Goal: Task Accomplishment & Management: Use online tool/utility

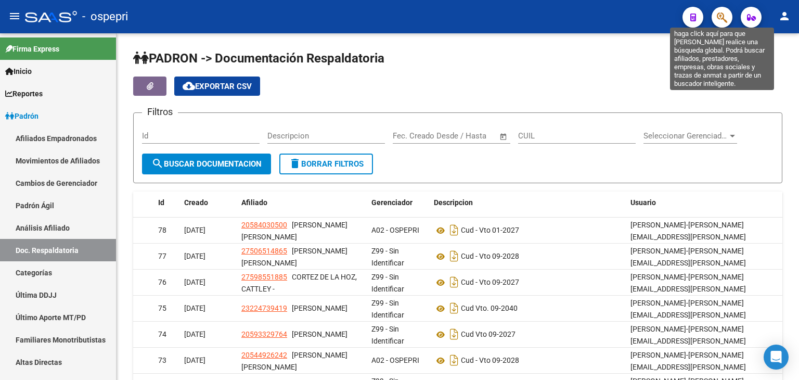
click at [716, 13] on icon "button" at bounding box center [721, 17] width 10 height 12
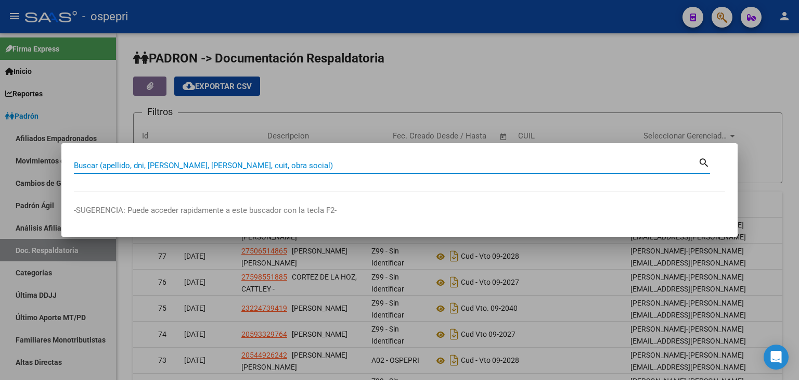
paste input "37173384"
type input "37173384"
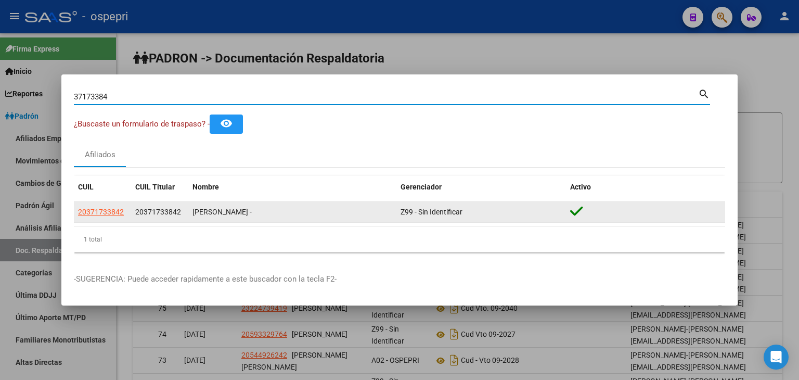
click at [114, 218] on datatable-body-cell "20371733842" at bounding box center [102, 212] width 57 height 20
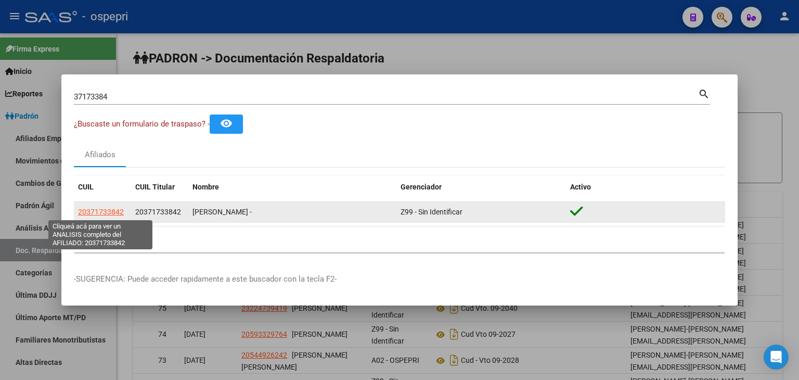
click at [114, 213] on span "20371733842" at bounding box center [101, 211] width 46 height 8
type textarea "20371733842"
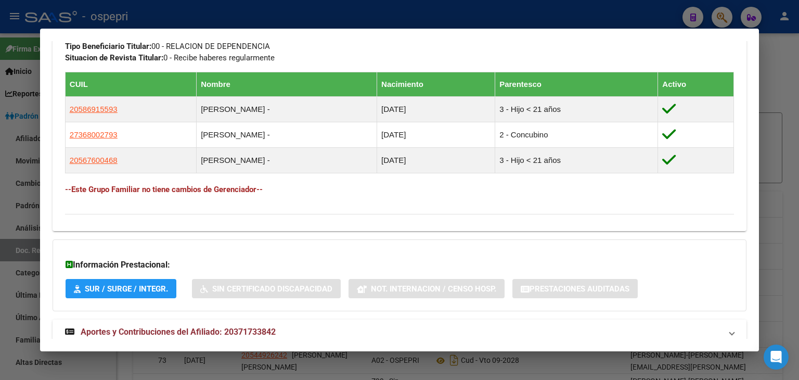
scroll to position [580, 0]
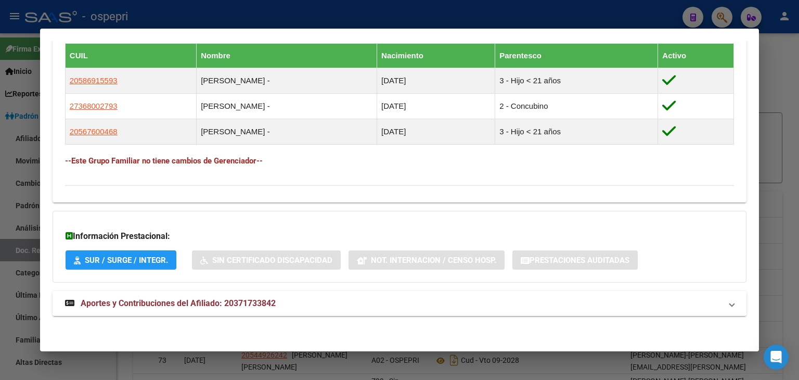
click at [206, 296] on mat-expansion-panel-header "Aportes y Contribuciones del Afiliado: 20371733842" at bounding box center [400, 303] width 694 height 25
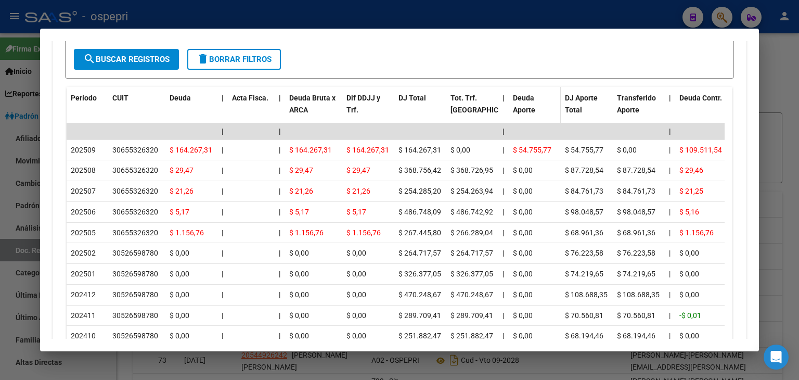
scroll to position [892, 0]
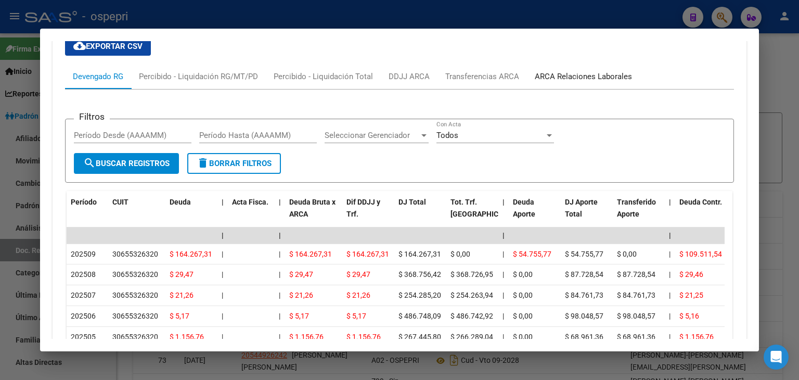
click at [561, 73] on div "ARCA Relaciones Laborales" at bounding box center [582, 76] width 97 height 11
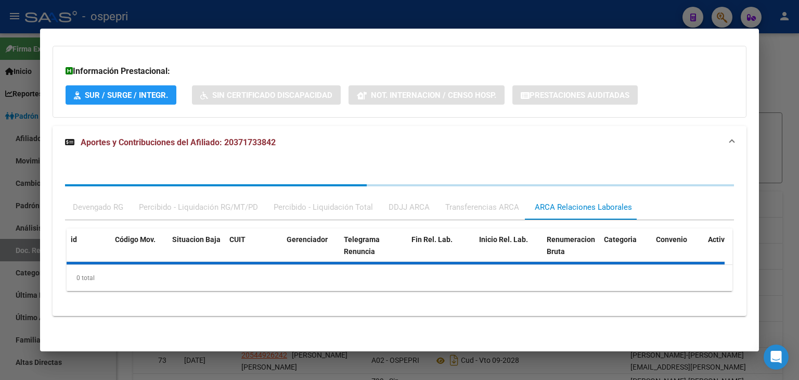
scroll to position [792, 0]
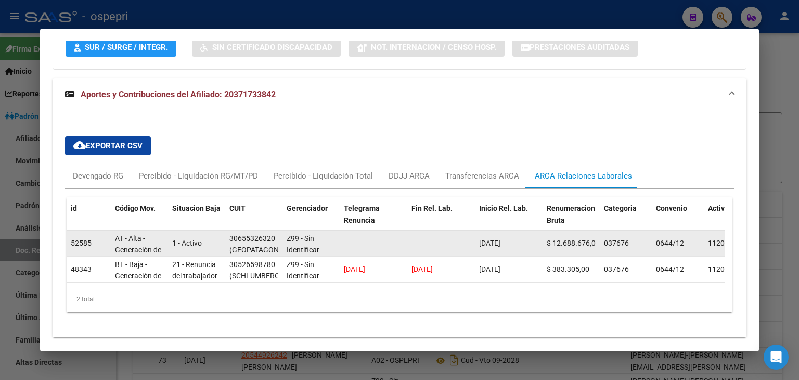
drag, startPoint x: 516, startPoint y: 240, endPoint x: 475, endPoint y: 239, distance: 40.6
click at [475, 239] on datatable-body-cell "[DATE]" at bounding box center [509, 242] width 68 height 25
copy span "[DATE]"
drag, startPoint x: 274, startPoint y: 236, endPoint x: 231, endPoint y: 236, distance: 43.2
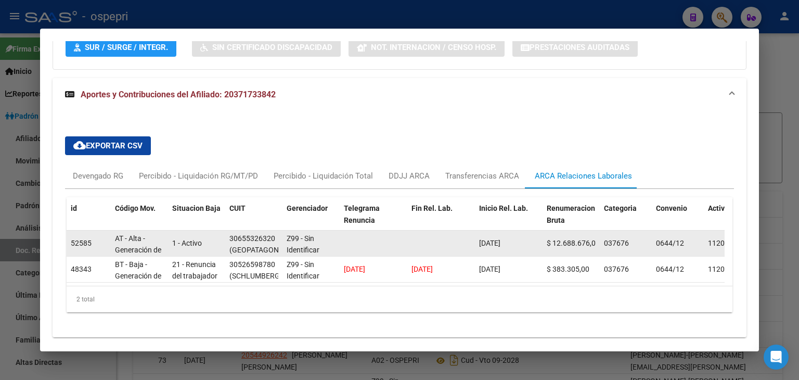
click at [229, 237] on div "30655326320" at bounding box center [252, 238] width 46 height 12
copy div "30655326320"
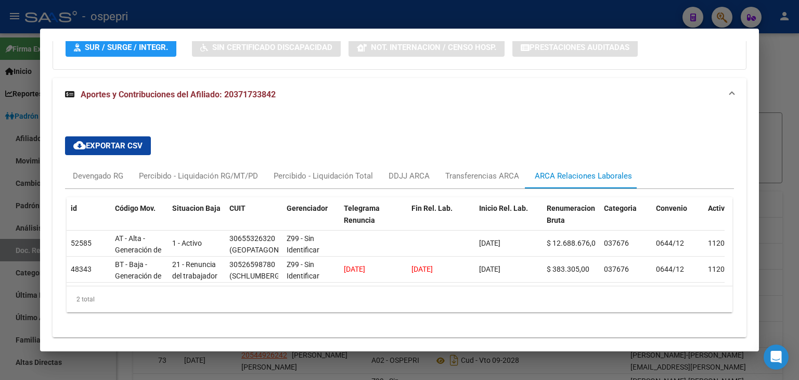
click at [768, 63] on div at bounding box center [399, 190] width 799 height 380
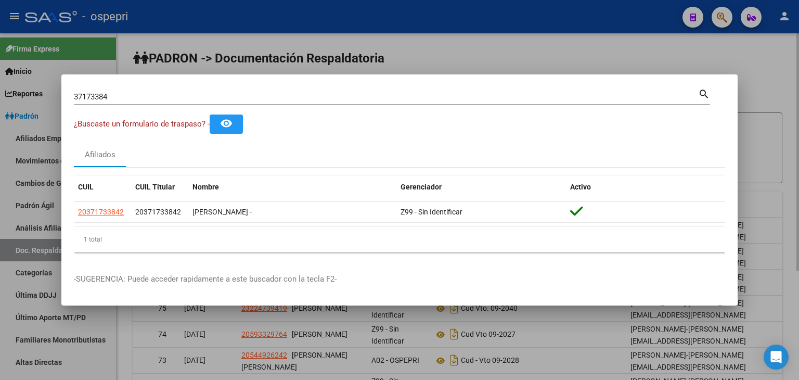
click at [604, 69] on div at bounding box center [399, 190] width 799 height 380
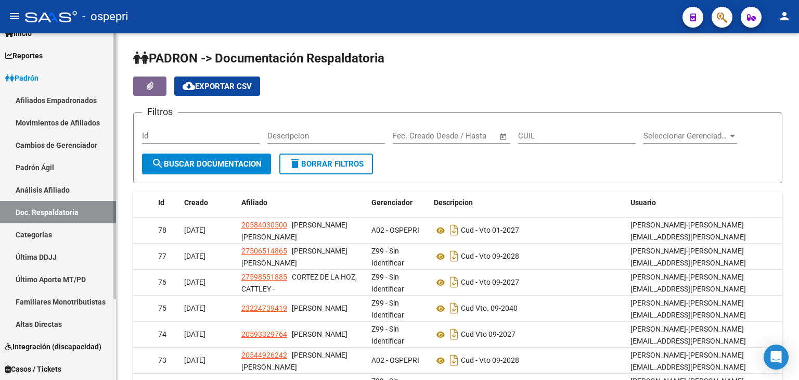
scroll to position [52, 0]
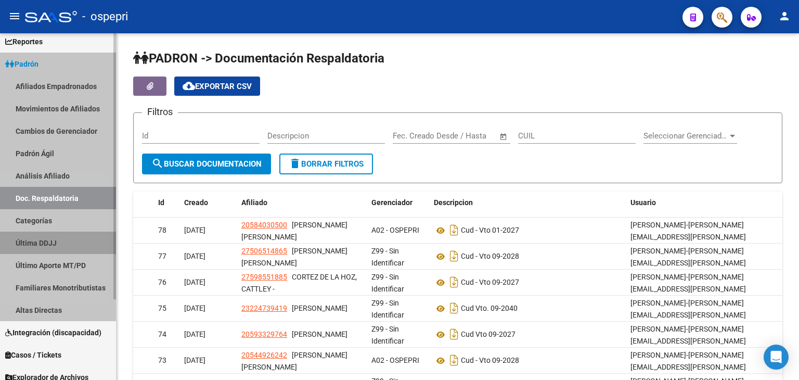
click at [46, 244] on link "Última DDJJ" at bounding box center [58, 242] width 116 height 22
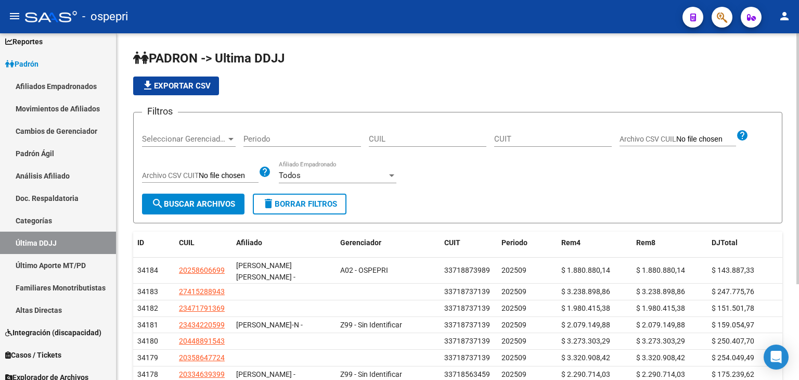
click at [313, 143] on input "Periodo" at bounding box center [301, 138] width 117 height 9
type input "2025/08"
click at [367, 179] on div "Todos" at bounding box center [333, 175] width 108 height 9
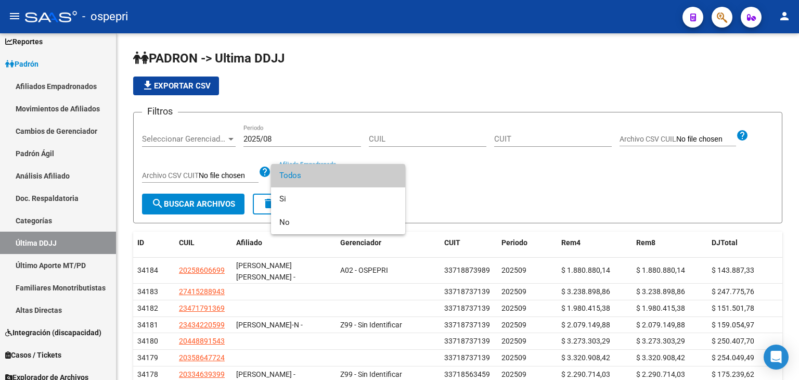
click at [437, 179] on div at bounding box center [399, 190] width 799 height 380
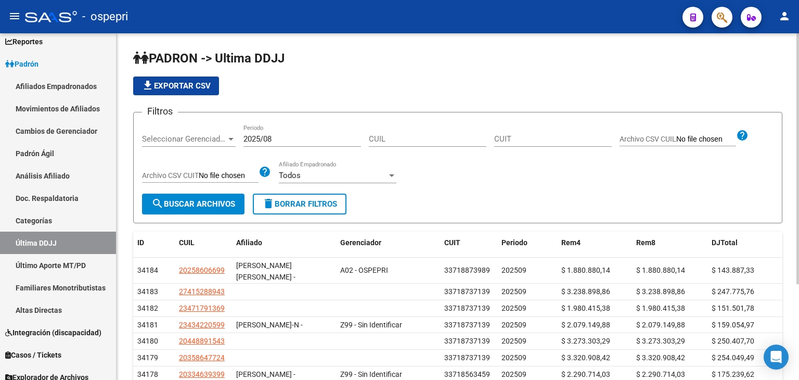
click at [185, 174] on span "Archivo CSV CUIT" at bounding box center [170, 175] width 57 height 8
click at [199, 174] on input "Archivo CSV CUIT" at bounding box center [229, 175] width 60 height 9
click at [215, 140] on span "Seleccionar Gerenciador" at bounding box center [184, 138] width 84 height 9
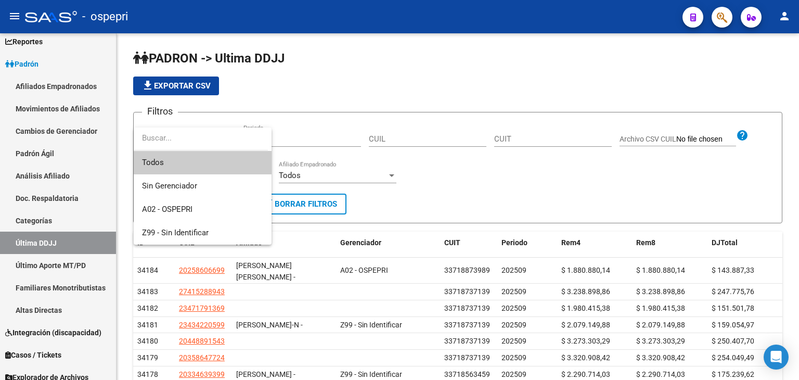
click at [539, 166] on div at bounding box center [399, 190] width 799 height 380
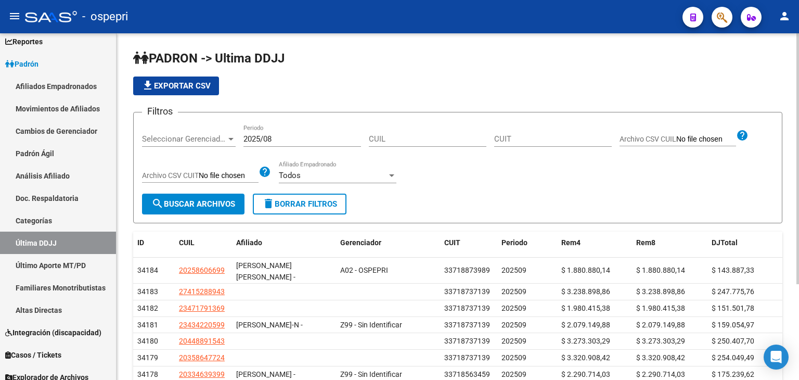
click at [203, 208] on button "search Buscar Archivos" at bounding box center [193, 203] width 102 height 21
click at [264, 139] on input "2025/08" at bounding box center [301, 138] width 117 height 9
click at [213, 199] on span "search Buscar Archivos" at bounding box center [193, 203] width 84 height 9
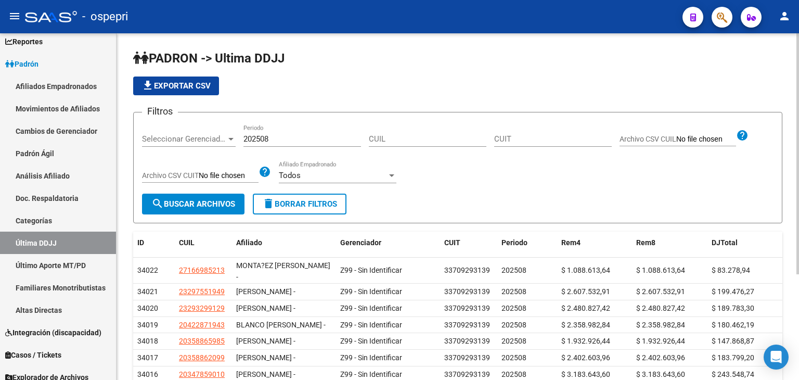
click at [191, 85] on span "file_download Exportar CSV" at bounding box center [175, 85] width 69 height 9
click at [272, 135] on input "202508" at bounding box center [301, 138] width 117 height 9
type input "202509"
click at [206, 200] on span "search Buscar Archivos" at bounding box center [193, 203] width 84 height 9
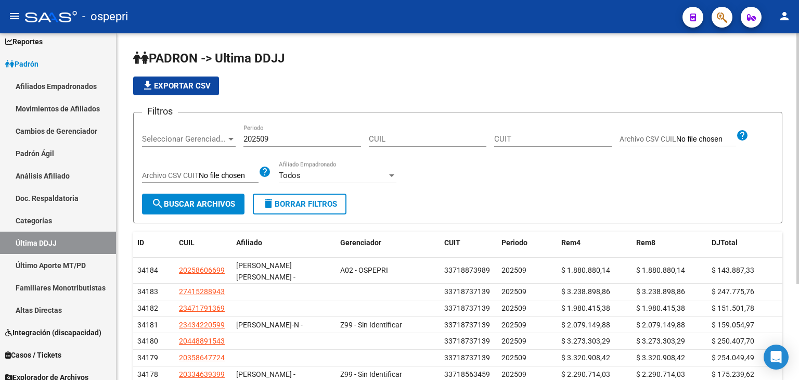
click at [174, 86] on span "file_download Exportar CSV" at bounding box center [175, 85] width 69 height 9
